Goal: Navigation & Orientation: Find specific page/section

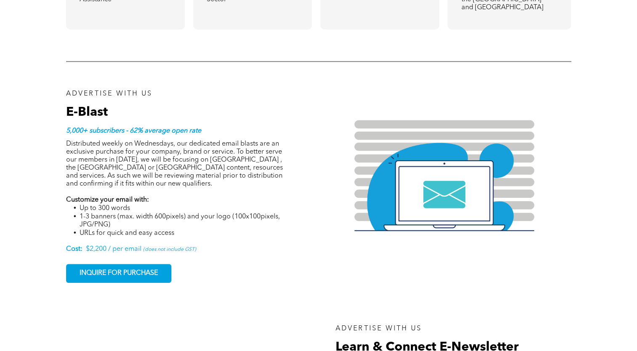
scroll to position [773, 0]
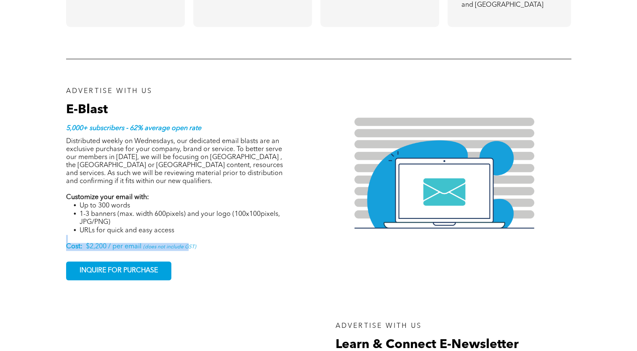
drag, startPoint x: 58, startPoint y: 228, endPoint x: 187, endPoint y: 228, distance: 129.8
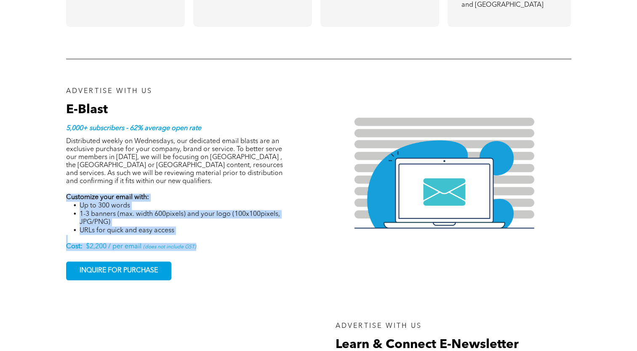
drag, startPoint x: 187, startPoint y: 228, endPoint x: 56, endPoint y: 183, distance: 139.4
drag, startPoint x: 56, startPoint y: 183, endPoint x: 94, endPoint y: 189, distance: 39.1
copy div "Customize your email with: Up to 300 words 1-3 banners (max. width 600pixels) a…"
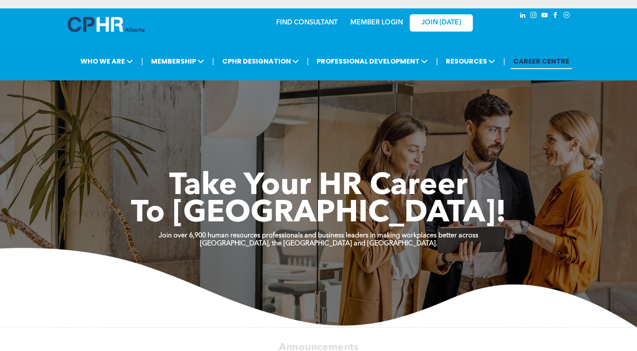
click at [379, 23] on link "MEMBER LOGIN" at bounding box center [377, 22] width 53 height 7
